Goal: Find specific page/section: Find specific page/section

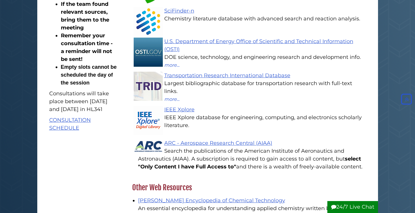
scroll to position [525, 0]
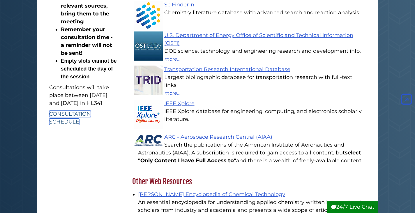
click at [67, 125] on link "CONSULTATION SCHEDULE" at bounding box center [70, 118] width 42 height 14
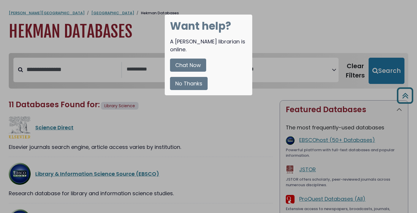
select select "Database Subject Filter"
select select "Database Vendors Filter"
